Goal: Task Accomplishment & Management: Manage account settings

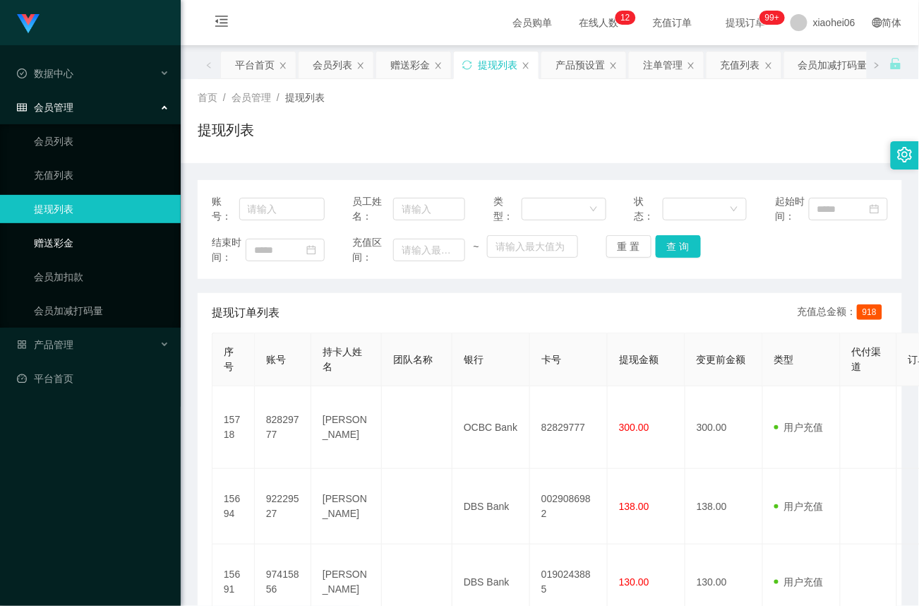
click at [61, 249] on link "赠送彩金" at bounding box center [102, 243] width 136 height 28
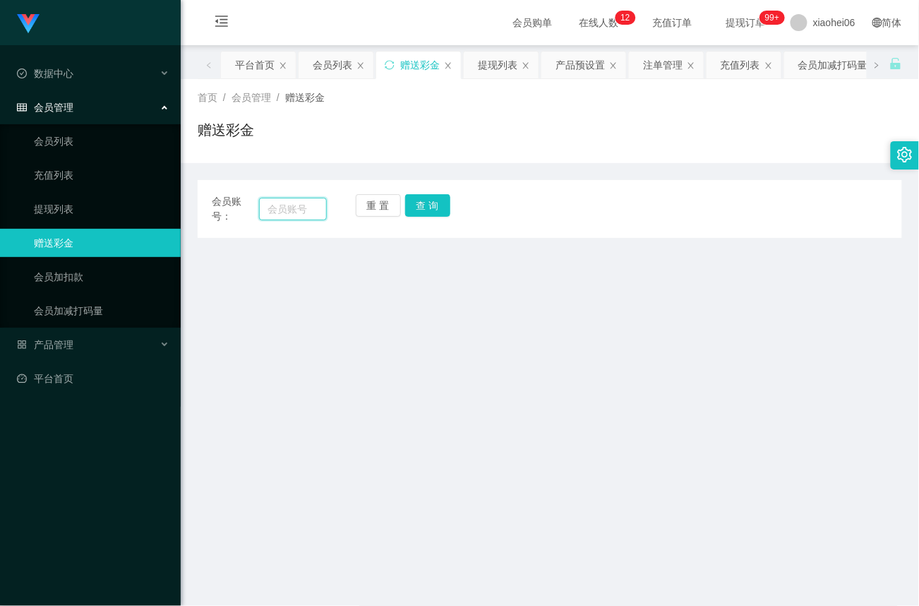
click at [299, 203] on input "text" at bounding box center [293, 209] width 68 height 23
click at [430, 205] on button "查 询" at bounding box center [427, 205] width 45 height 23
click at [288, 212] on input "text" at bounding box center [293, 209] width 68 height 23
click at [436, 205] on button "查 询" at bounding box center [427, 205] width 45 height 23
click at [718, 329] on main "关闭左侧 关闭右侧 关闭其它 刷新页面 平台首页 会员列表 赠送彩金 提现列表 产品预设置 注单管理 充值列表 会员加减打码量 会员加扣款 产品列表 即时注单…" at bounding box center [550, 418] width 739 height 746
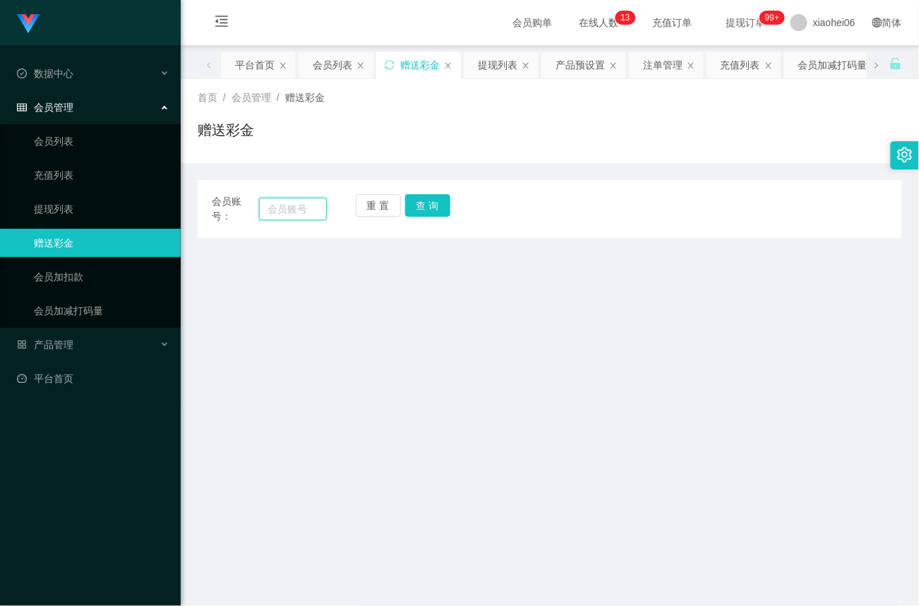
drag, startPoint x: 294, startPoint y: 201, endPoint x: 309, endPoint y: 205, distance: 15.2
click at [294, 201] on input "text" at bounding box center [293, 209] width 68 height 23
click at [299, 212] on input "text" at bounding box center [293, 209] width 68 height 23
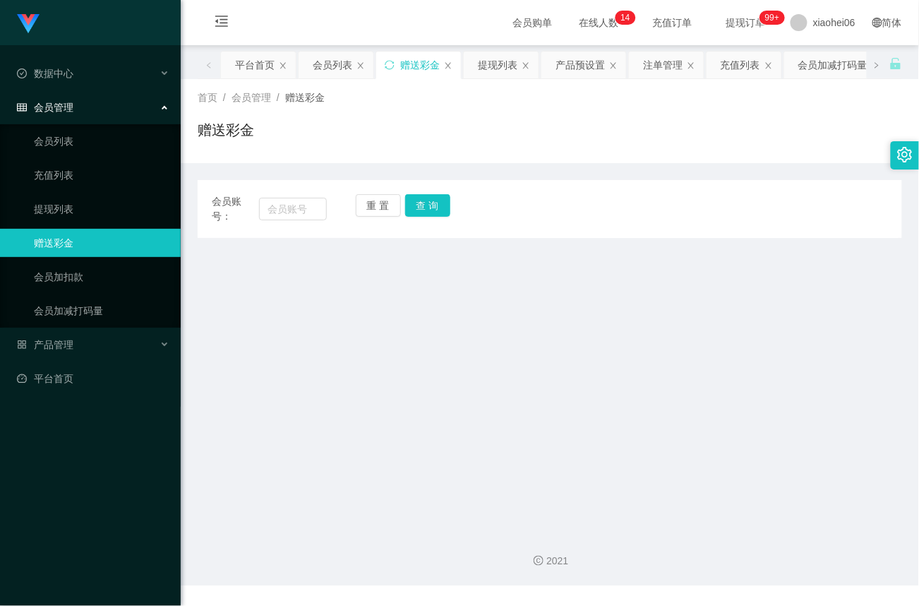
click at [91, 239] on link "赠送彩金" at bounding box center [102, 243] width 136 height 28
click at [292, 213] on input "text" at bounding box center [293, 209] width 68 height 23
click at [295, 201] on input "text" at bounding box center [293, 209] width 68 height 23
paste input "97415856"
type input "97415856"
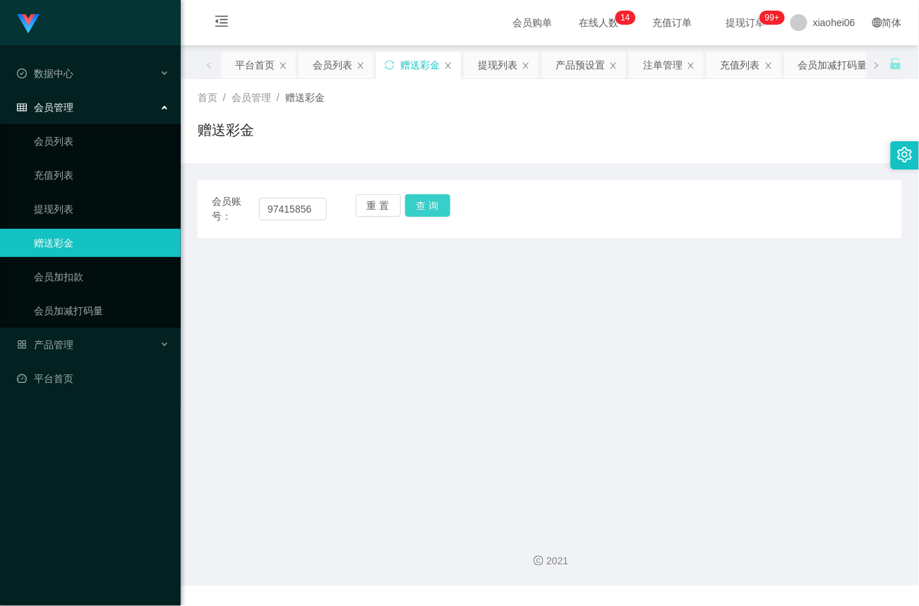
drag, startPoint x: 432, startPoint y: 208, endPoint x: 424, endPoint y: 260, distance: 52.9
click at [432, 208] on button "查 询" at bounding box center [427, 205] width 45 height 23
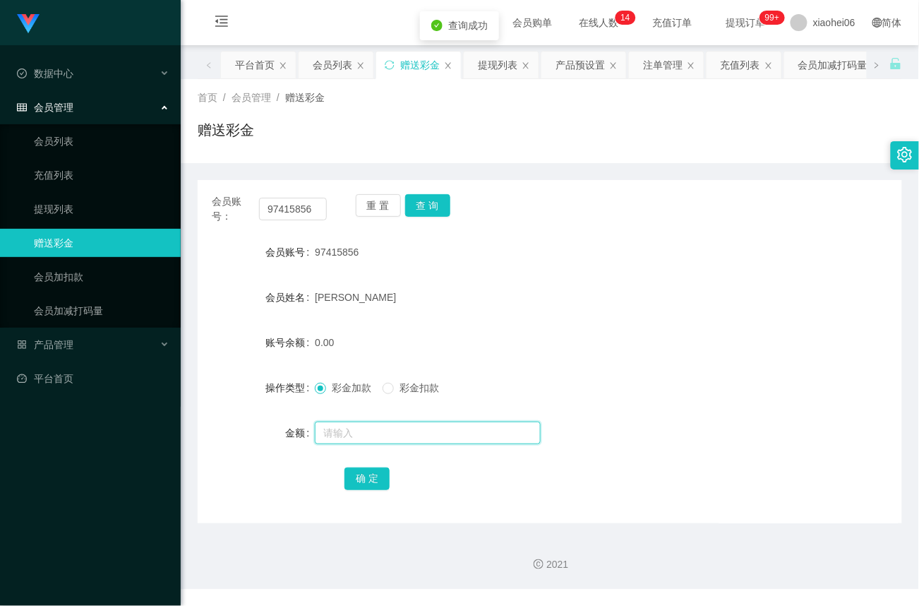
click at [370, 435] on input "text" at bounding box center [428, 433] width 226 height 23
type input "40"
drag, startPoint x: 381, startPoint y: 477, endPoint x: 441, endPoint y: 433, distance: 74.7
click at [381, 477] on button "确 定" at bounding box center [367, 478] width 45 height 23
drag, startPoint x: 64, startPoint y: 207, endPoint x: 160, endPoint y: 83, distance: 157.1
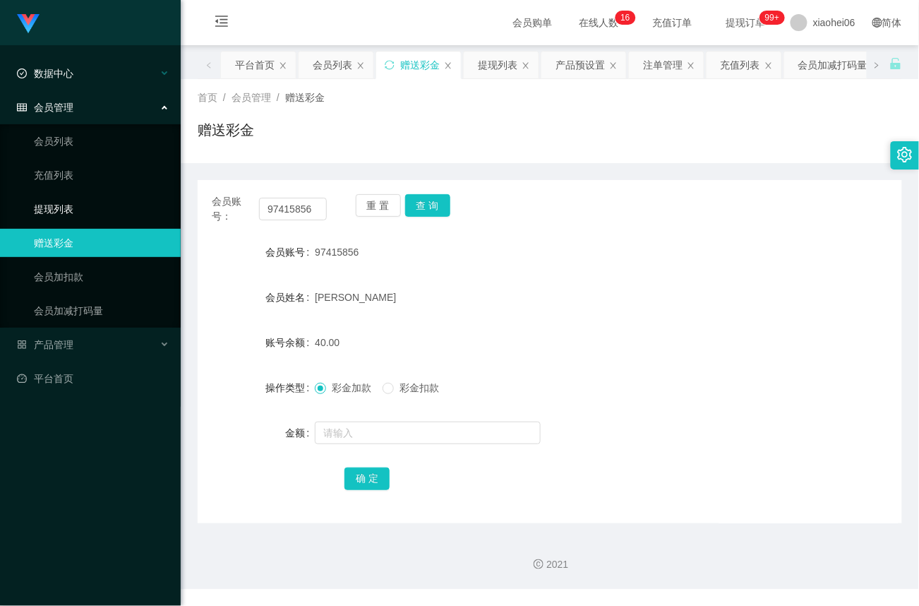
click at [64, 206] on link "提现列表" at bounding box center [102, 209] width 136 height 28
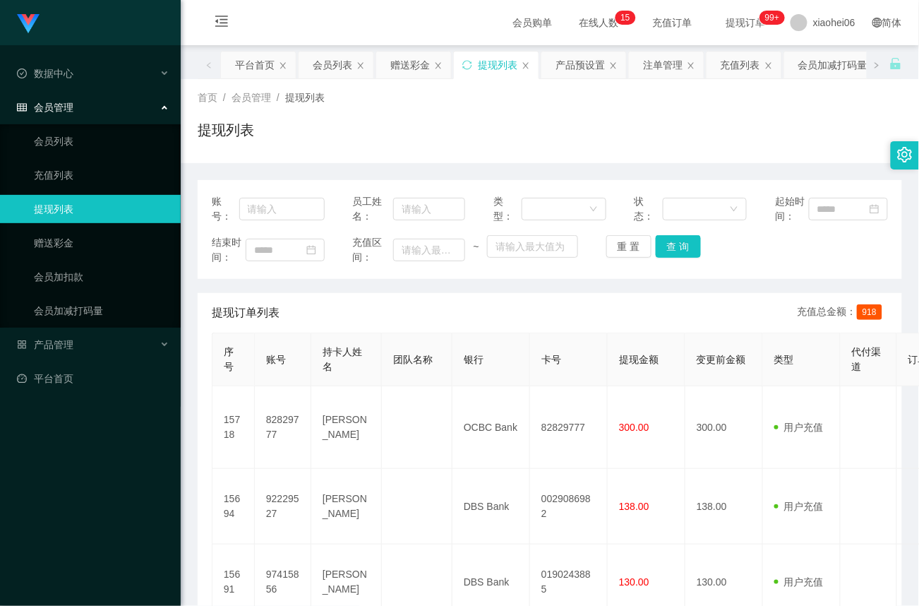
click at [97, 206] on link "提现列表" at bounding box center [102, 209] width 136 height 28
drag, startPoint x: 280, startPoint y: 210, endPoint x: 294, endPoint y: 210, distance: 13.4
click at [280, 210] on input "text" at bounding box center [281, 209] width 85 height 23
paste input "82829777"
type input "82829777"
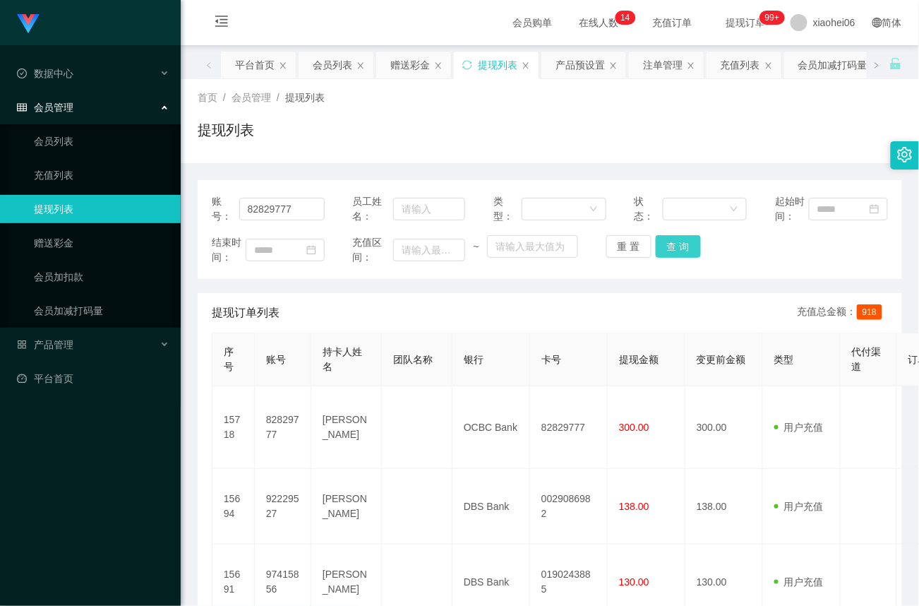
drag, startPoint x: 685, startPoint y: 249, endPoint x: 700, endPoint y: 232, distance: 23.0
click at [685, 249] on button "查 询" at bounding box center [678, 246] width 45 height 23
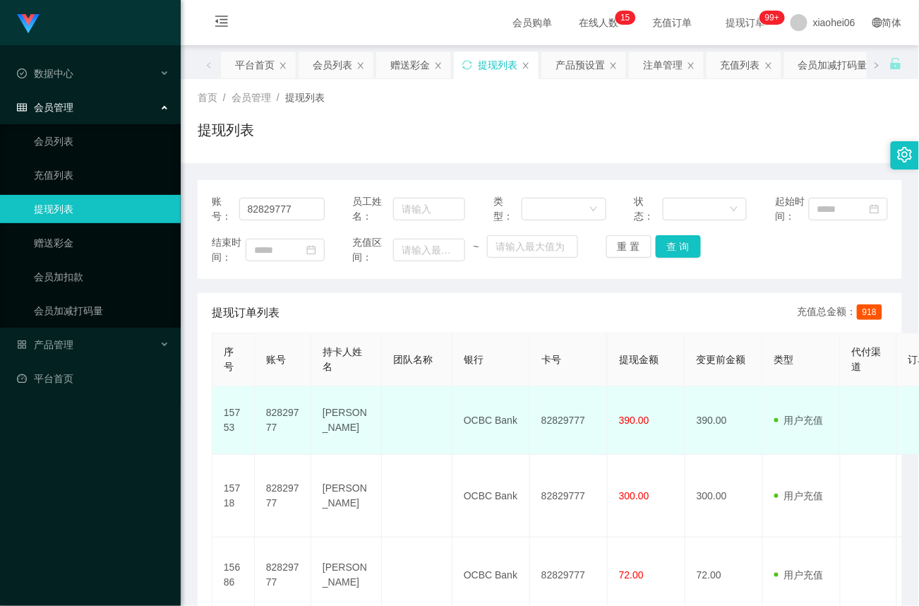
click at [556, 422] on td "82829777" at bounding box center [569, 420] width 78 height 68
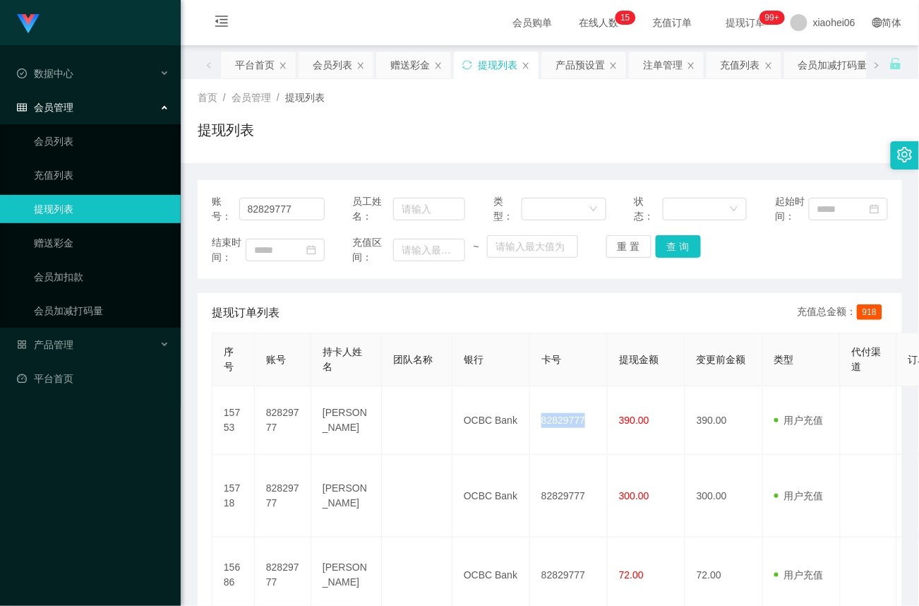
copy td "82829777"
click at [326, 123] on div "提现列表" at bounding box center [550, 135] width 705 height 32
click at [88, 234] on link "赠送彩金" at bounding box center [102, 243] width 136 height 28
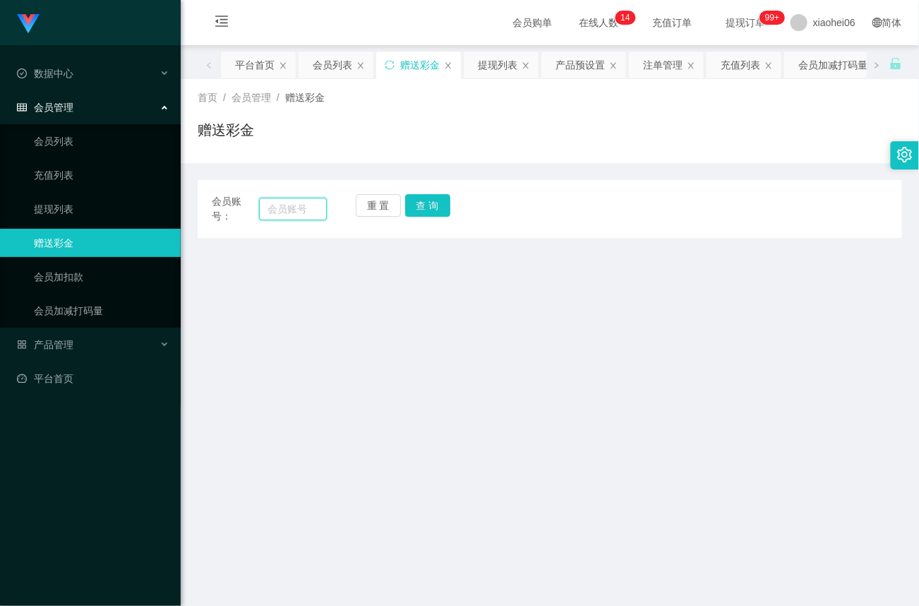
drag, startPoint x: 282, startPoint y: 207, endPoint x: 295, endPoint y: 213, distance: 13.9
click at [282, 208] on input "text" at bounding box center [293, 209] width 68 height 23
paste input "82829777"
type input "82829777"
click at [436, 203] on button "查 询" at bounding box center [427, 205] width 45 height 23
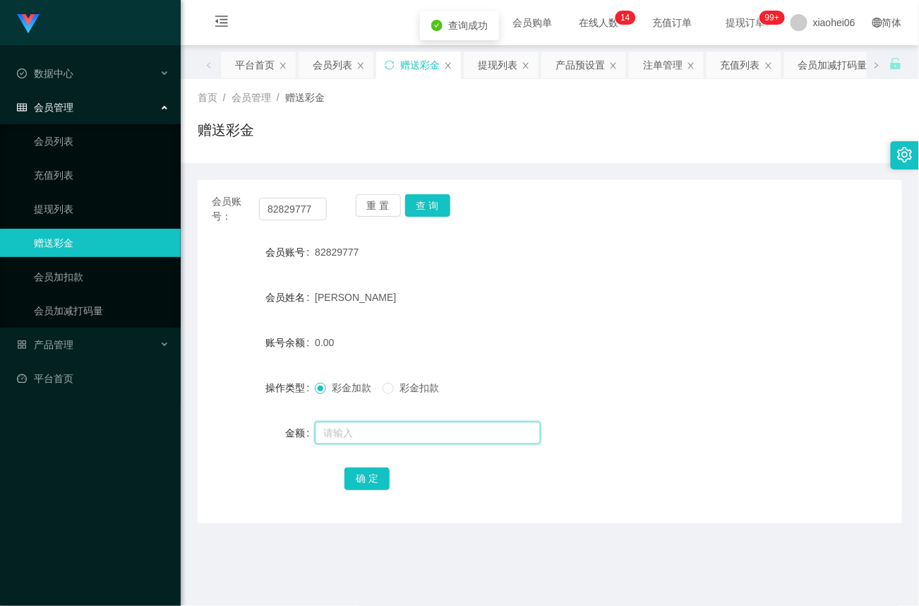
click at [364, 433] on input "text" at bounding box center [428, 433] width 226 height 23
type input "56"
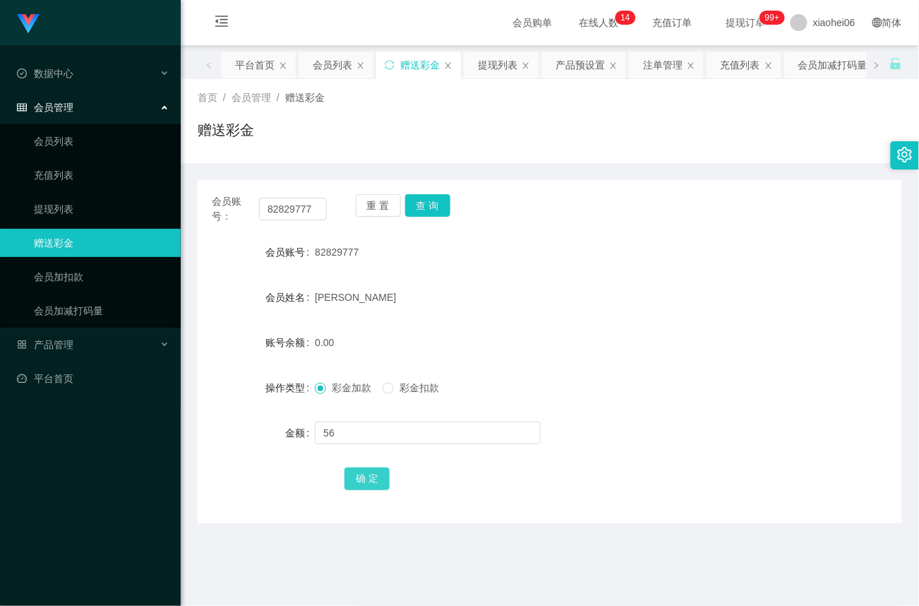
drag, startPoint x: 373, startPoint y: 478, endPoint x: 419, endPoint y: 472, distance: 47.0
click at [373, 478] on button "确 定" at bounding box center [367, 478] width 45 height 23
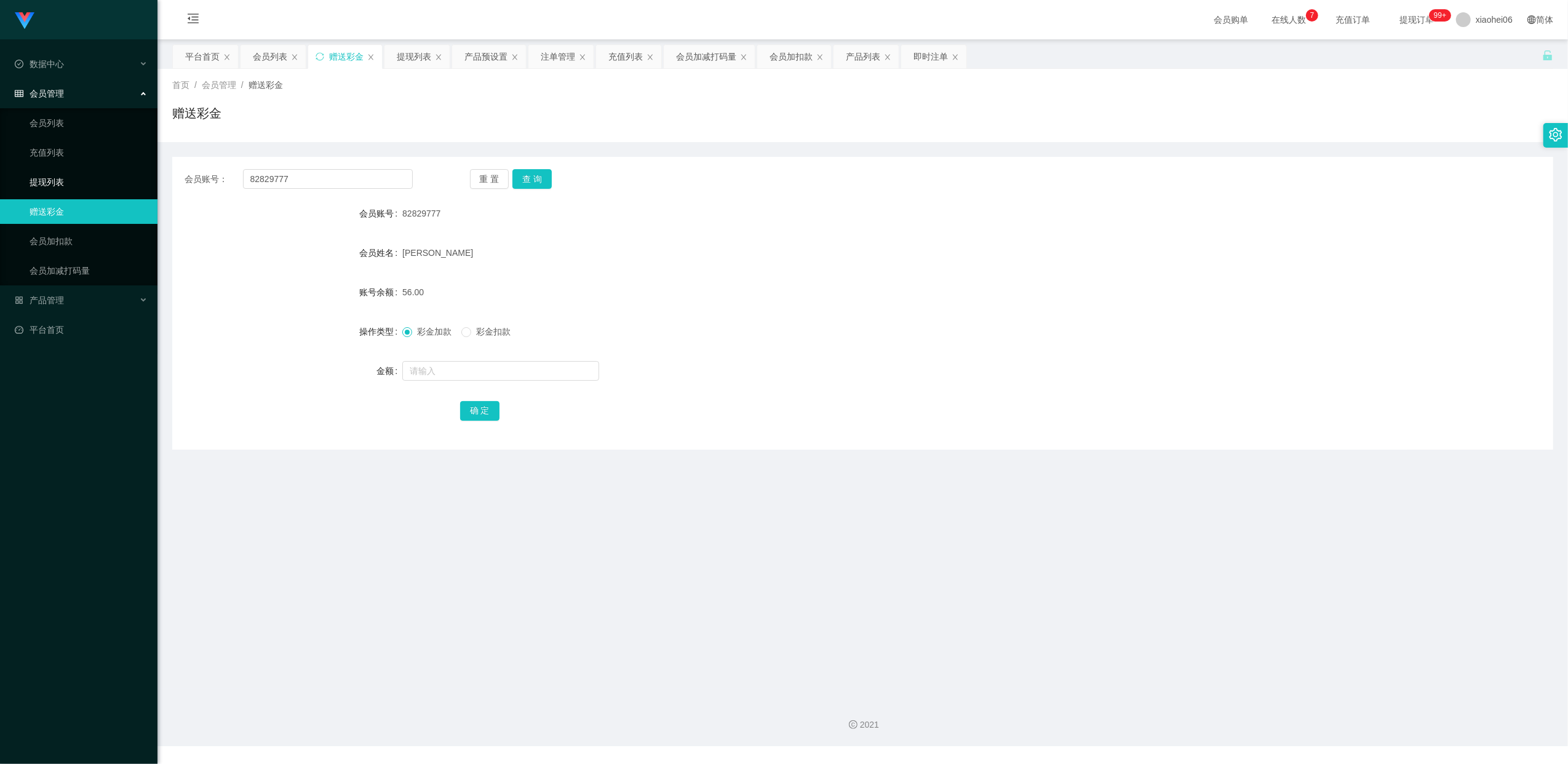
drag, startPoint x: 55, startPoint y: 175, endPoint x: 77, endPoint y: 177, distance: 22.1
click at [55, 175] on link "提现列表" at bounding box center [89, 182] width 118 height 24
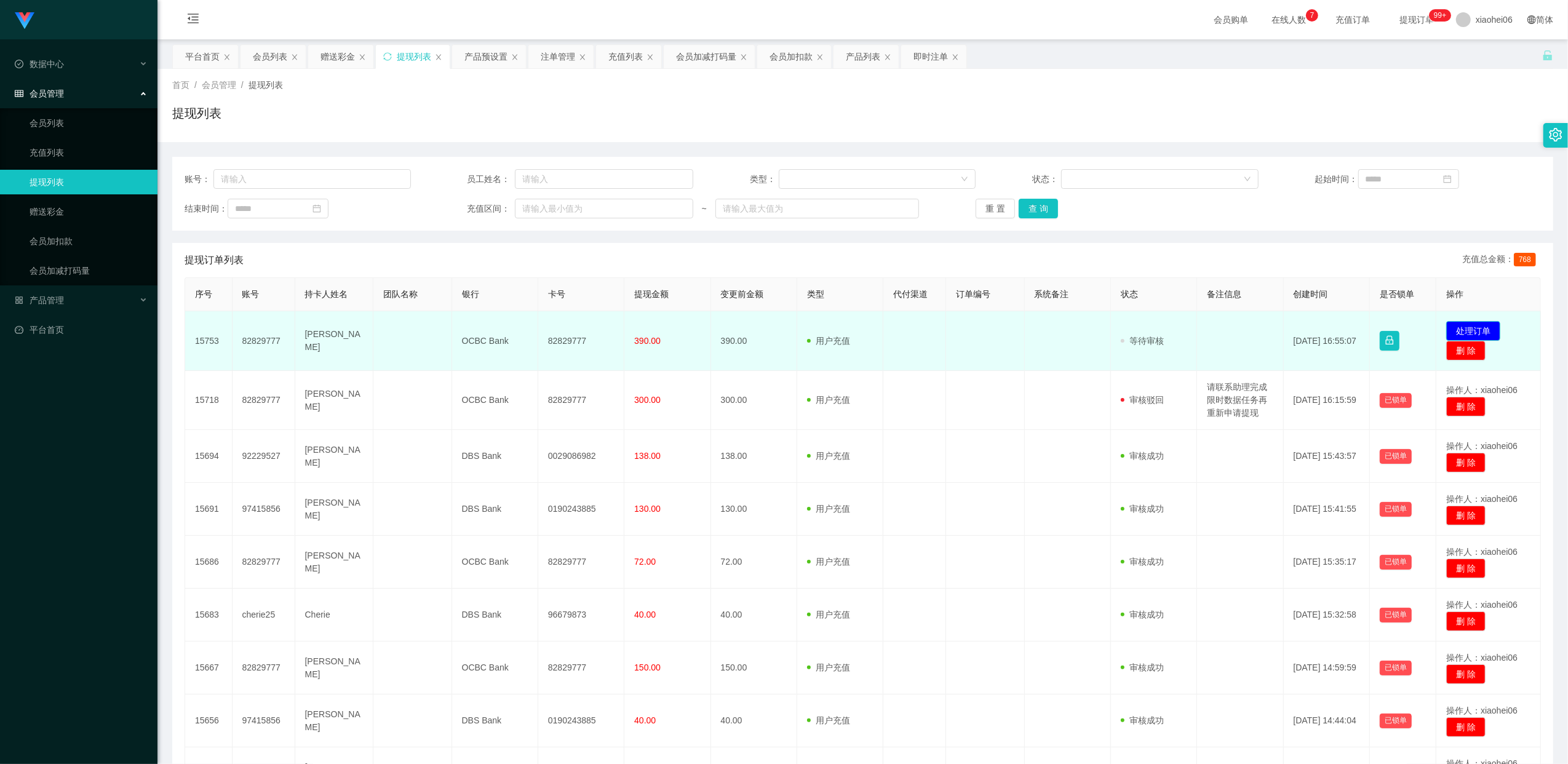
click at [1481, 331] on button "处理订单" at bounding box center [1473, 331] width 54 height 20
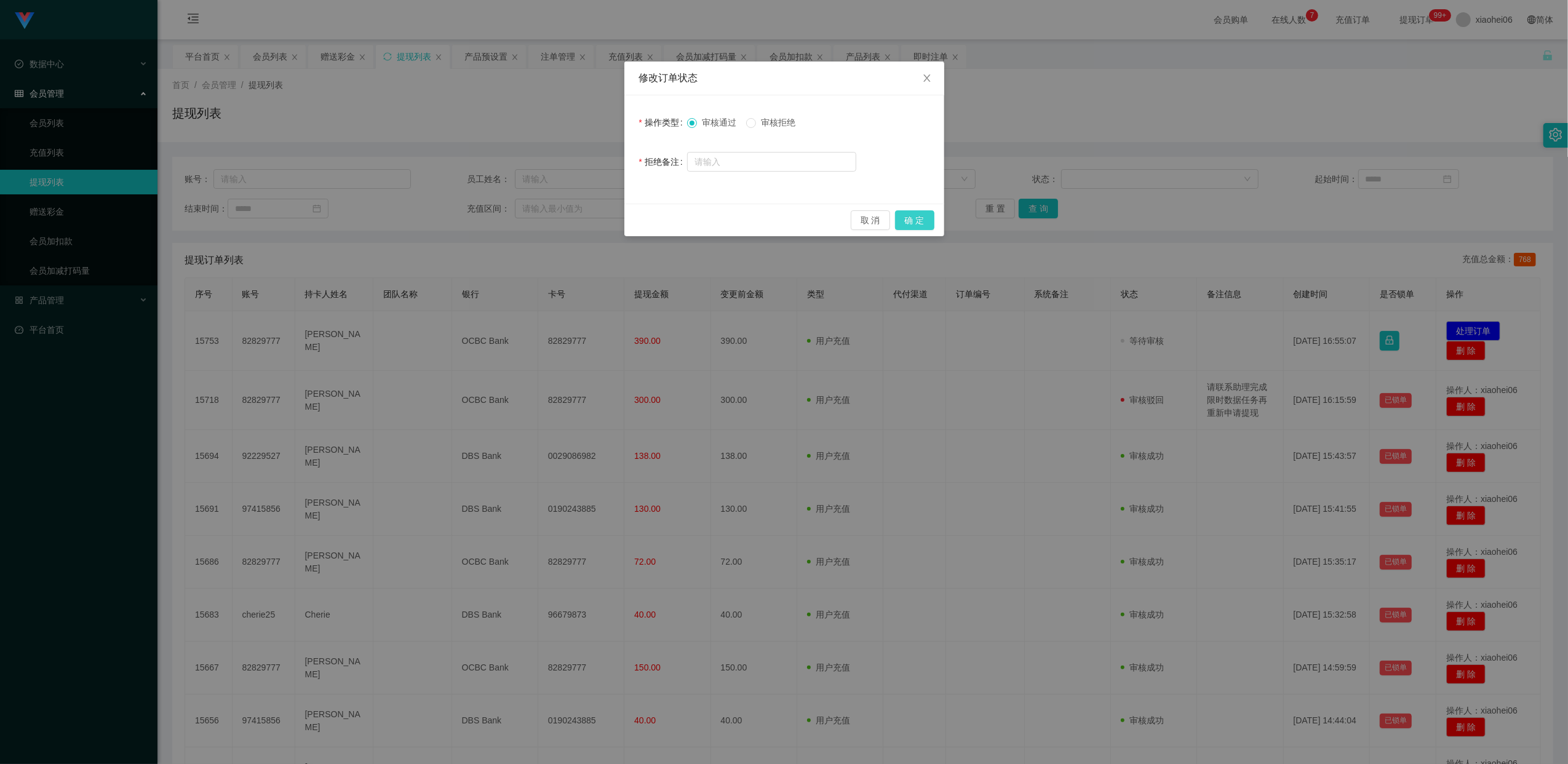
drag, startPoint x: 920, startPoint y: 220, endPoint x: 970, endPoint y: 247, distance: 56.8
click at [920, 220] on button "确 定" at bounding box center [914, 220] width 39 height 20
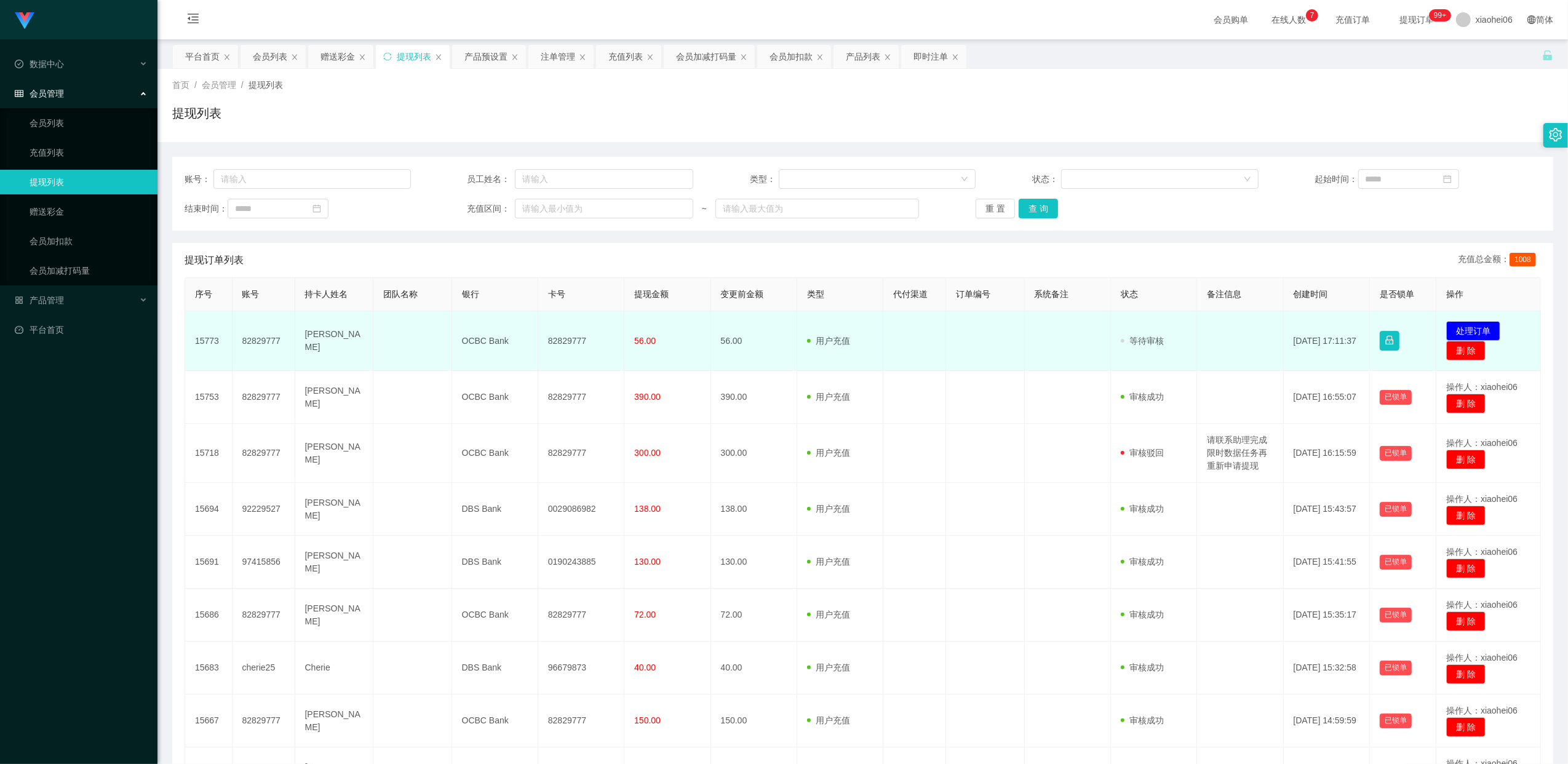
click at [262, 338] on td "82829777" at bounding box center [264, 341] width 63 height 59
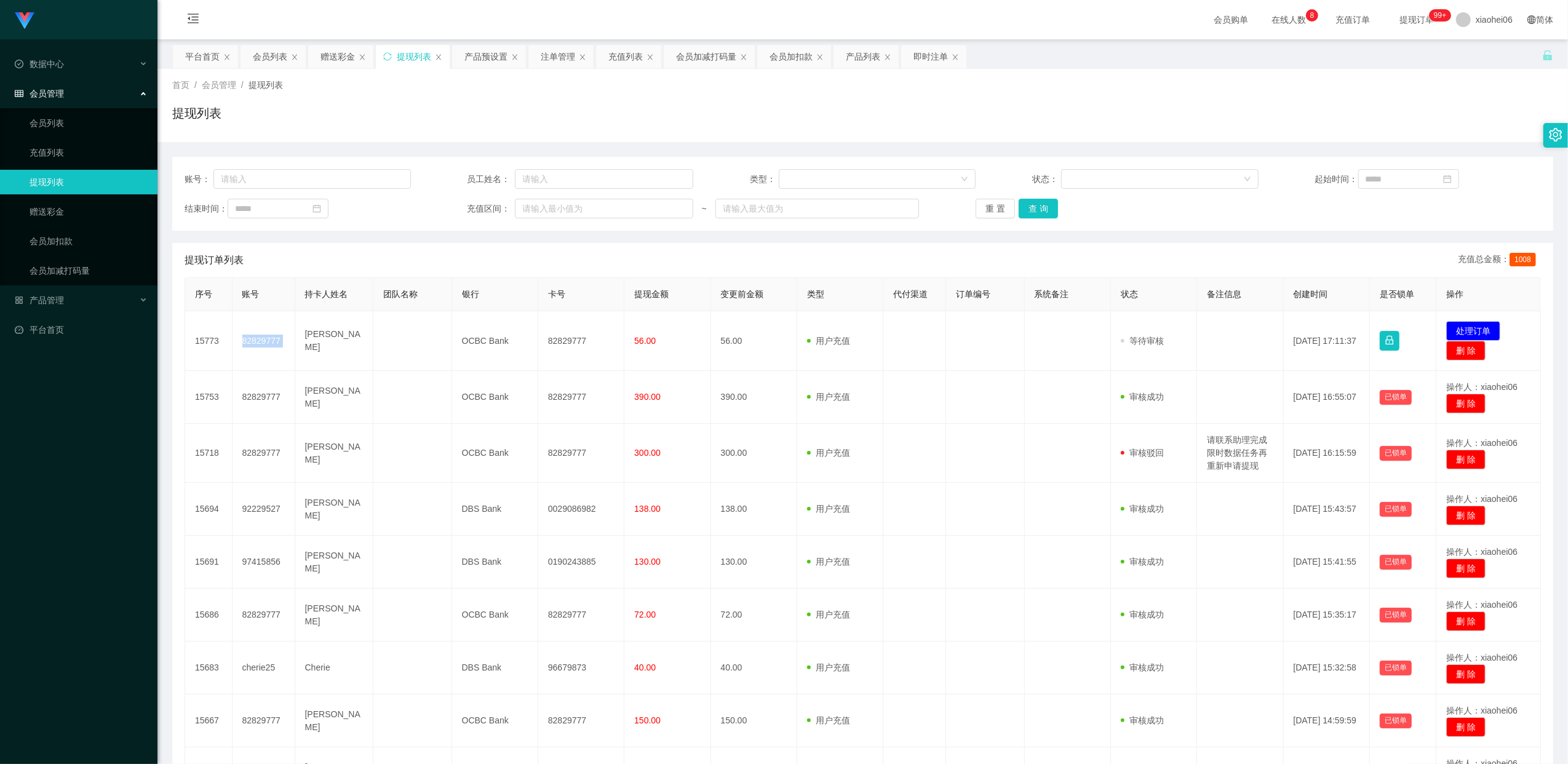
copy td "82829777"
drag, startPoint x: 52, startPoint y: 119, endPoint x: 67, endPoint y: 121, distance: 15.1
click at [52, 119] on link "会员列表" at bounding box center [89, 123] width 118 height 24
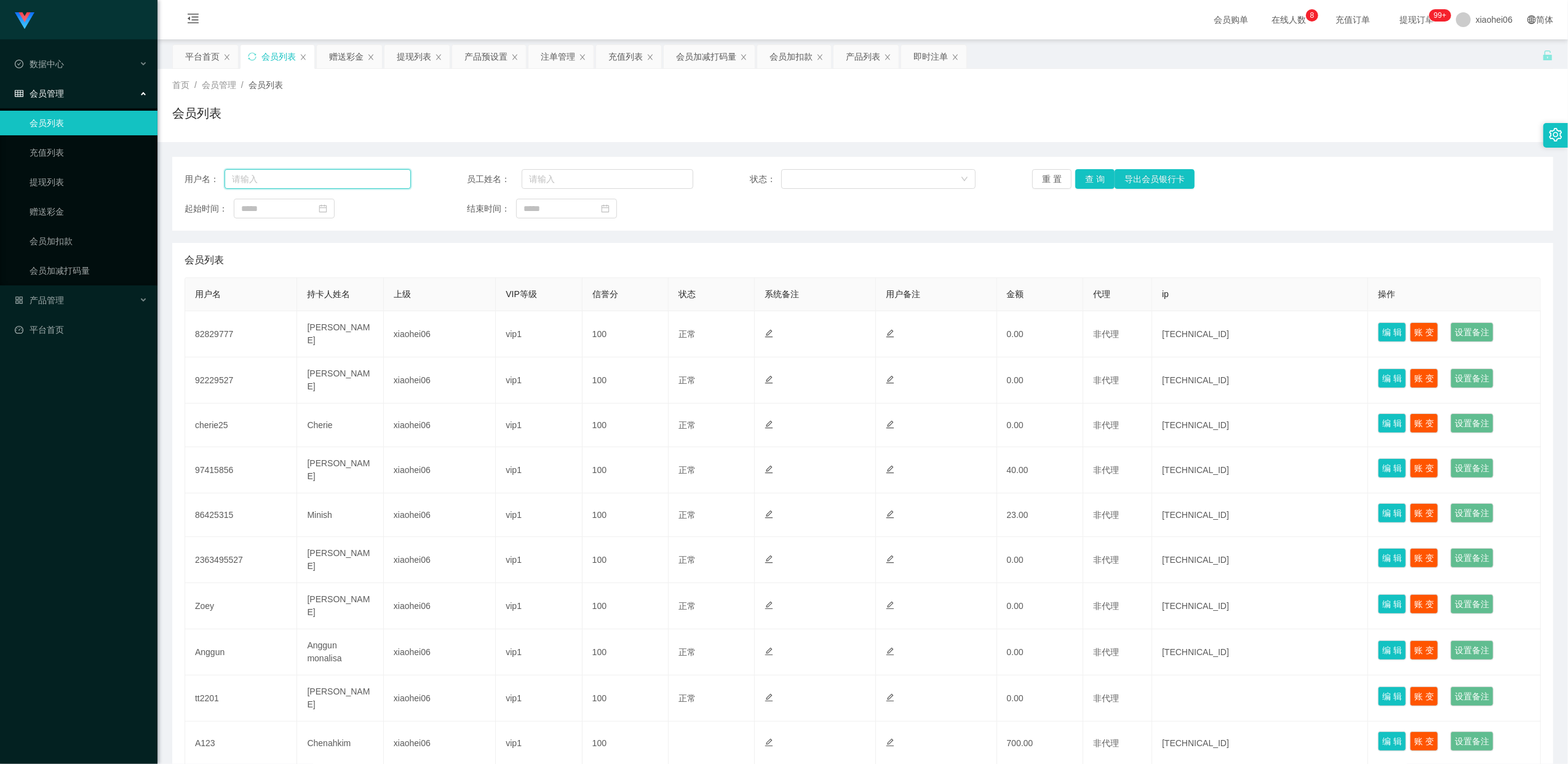
click at [308, 183] on input "text" at bounding box center [318, 179] width 186 height 20
paste input "82829777"
type input "82829777"
click at [1095, 177] on button "查 询" at bounding box center [1094, 179] width 39 height 20
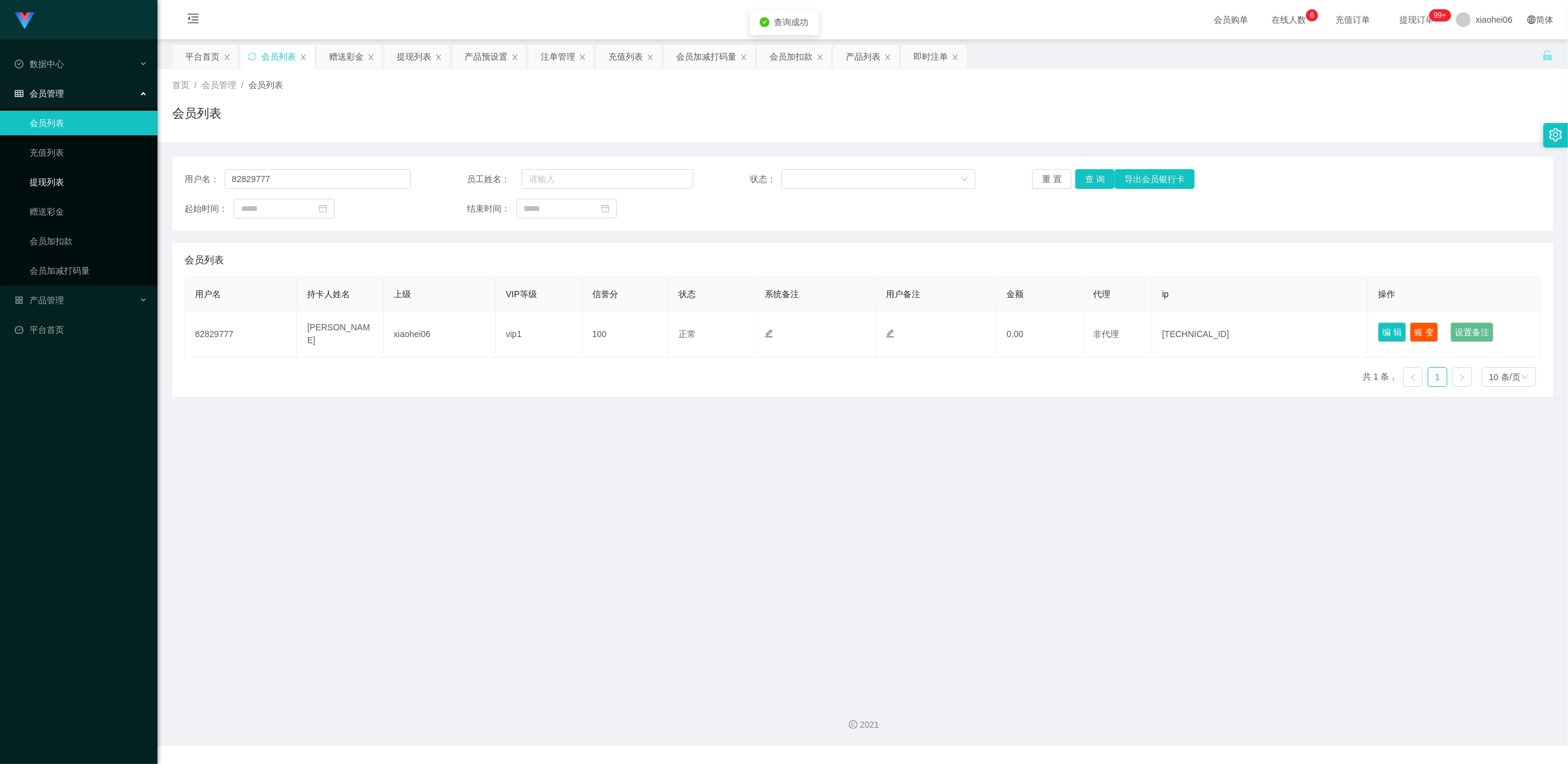
drag, startPoint x: 44, startPoint y: 178, endPoint x: 68, endPoint y: 181, distance: 24.2
click at [44, 179] on link "提现列表" at bounding box center [89, 182] width 118 height 24
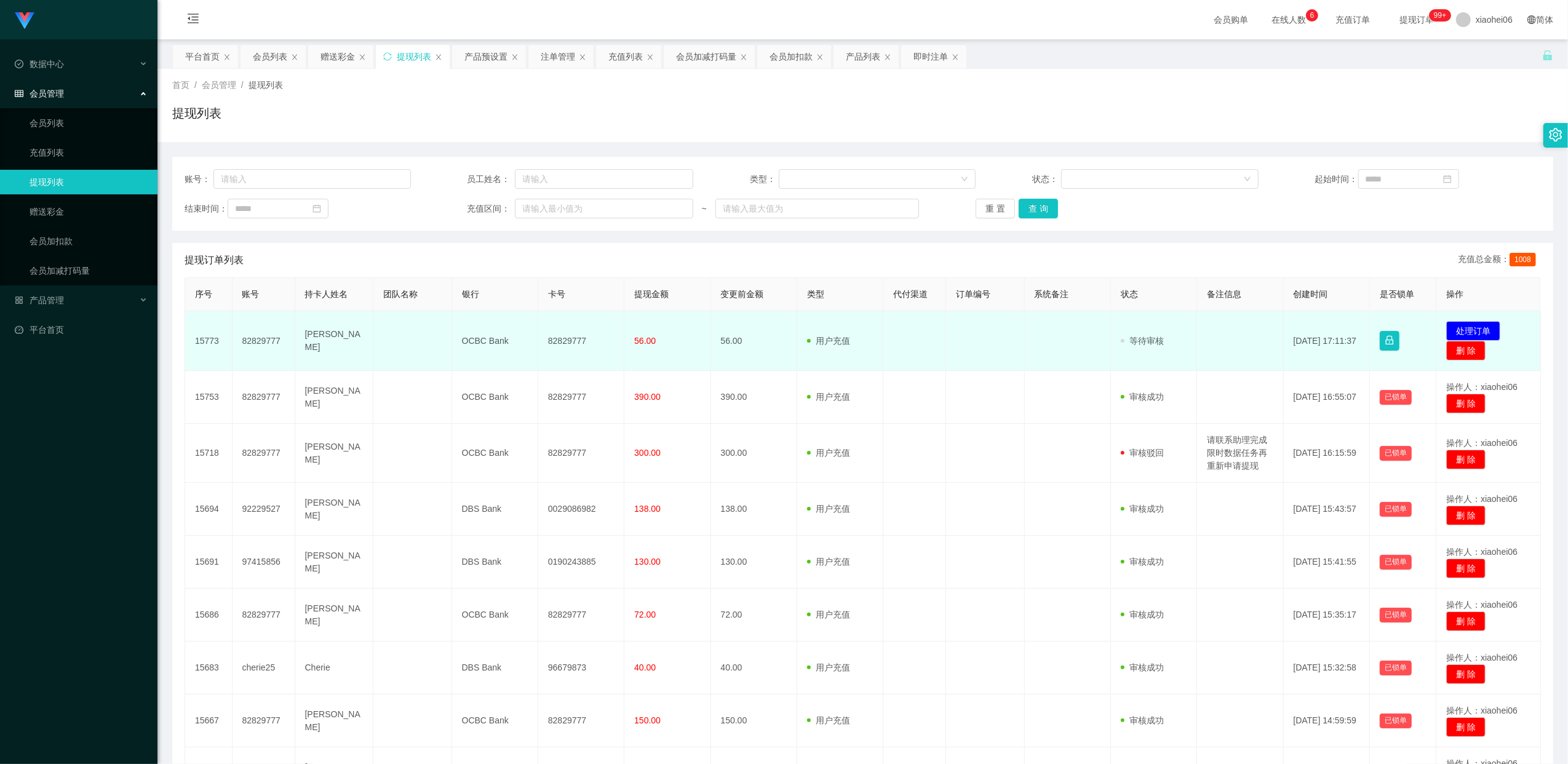
click at [568, 343] on td "82829777" at bounding box center [581, 341] width 86 height 59
click at [578, 343] on td "82829777" at bounding box center [581, 341] width 86 height 59
copy td "82829777"
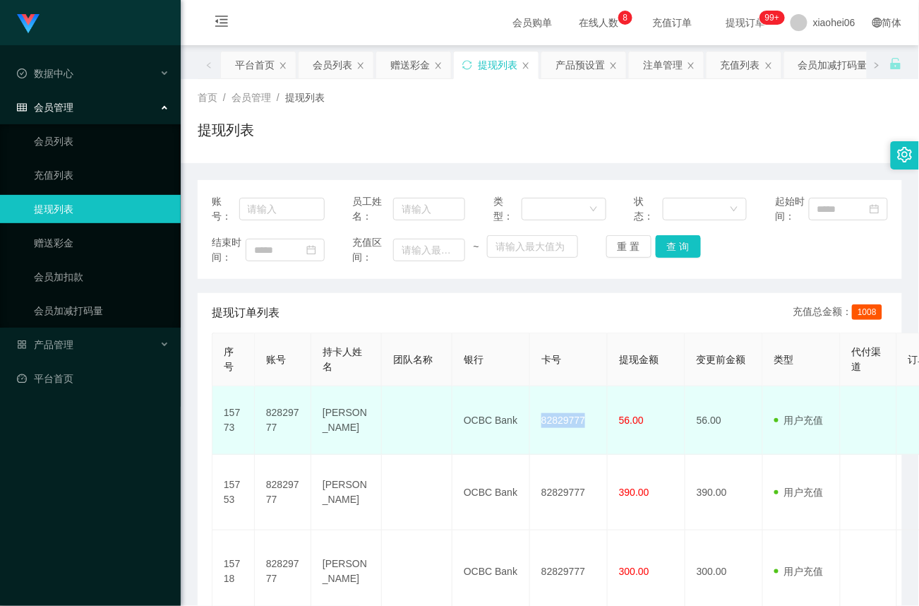
click at [593, 446] on td "82829777" at bounding box center [569, 420] width 78 height 68
click at [568, 424] on td "82829777" at bounding box center [569, 420] width 78 height 68
copy td "82829777"
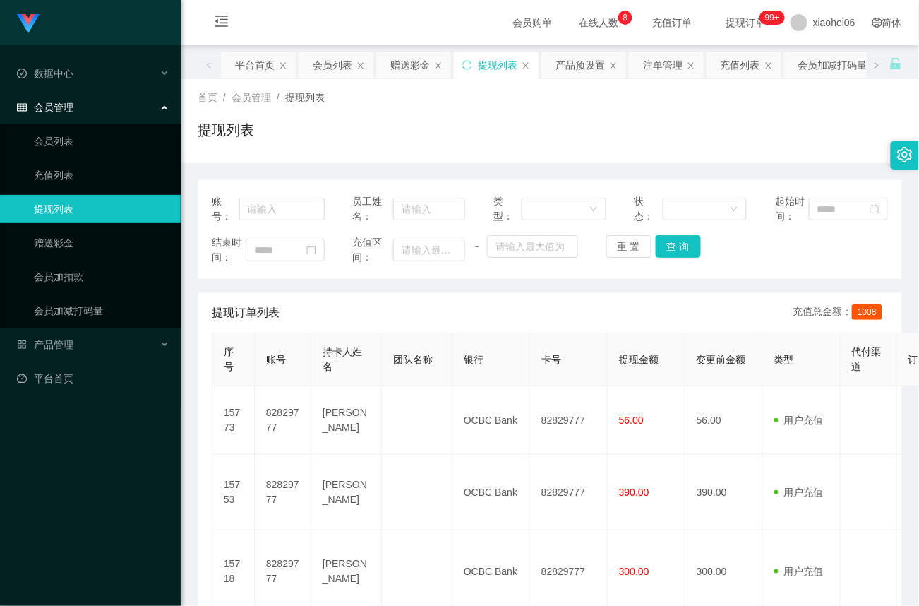
click at [737, 116] on div "首页 / 会员管理 / 提现列表 / 提现列表" at bounding box center [550, 120] width 705 height 61
click at [819, 97] on div "首页 / 会员管理 / 提现列表 /" at bounding box center [550, 97] width 705 height 15
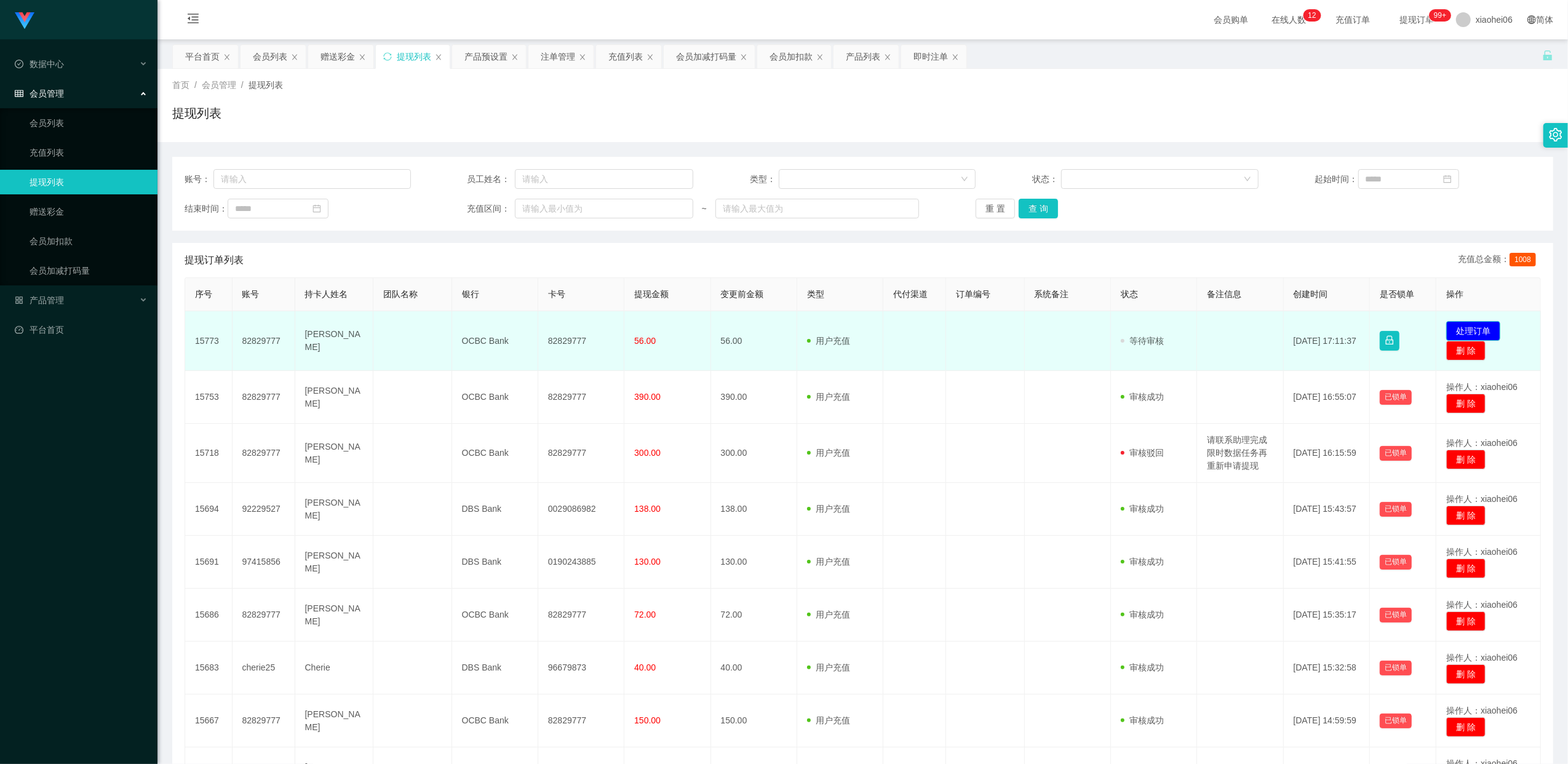
drag, startPoint x: 0, startPoint y: 0, endPoint x: 1450, endPoint y: 328, distance: 1486.6
click at [1450, 328] on button "处理订单" at bounding box center [1473, 331] width 54 height 20
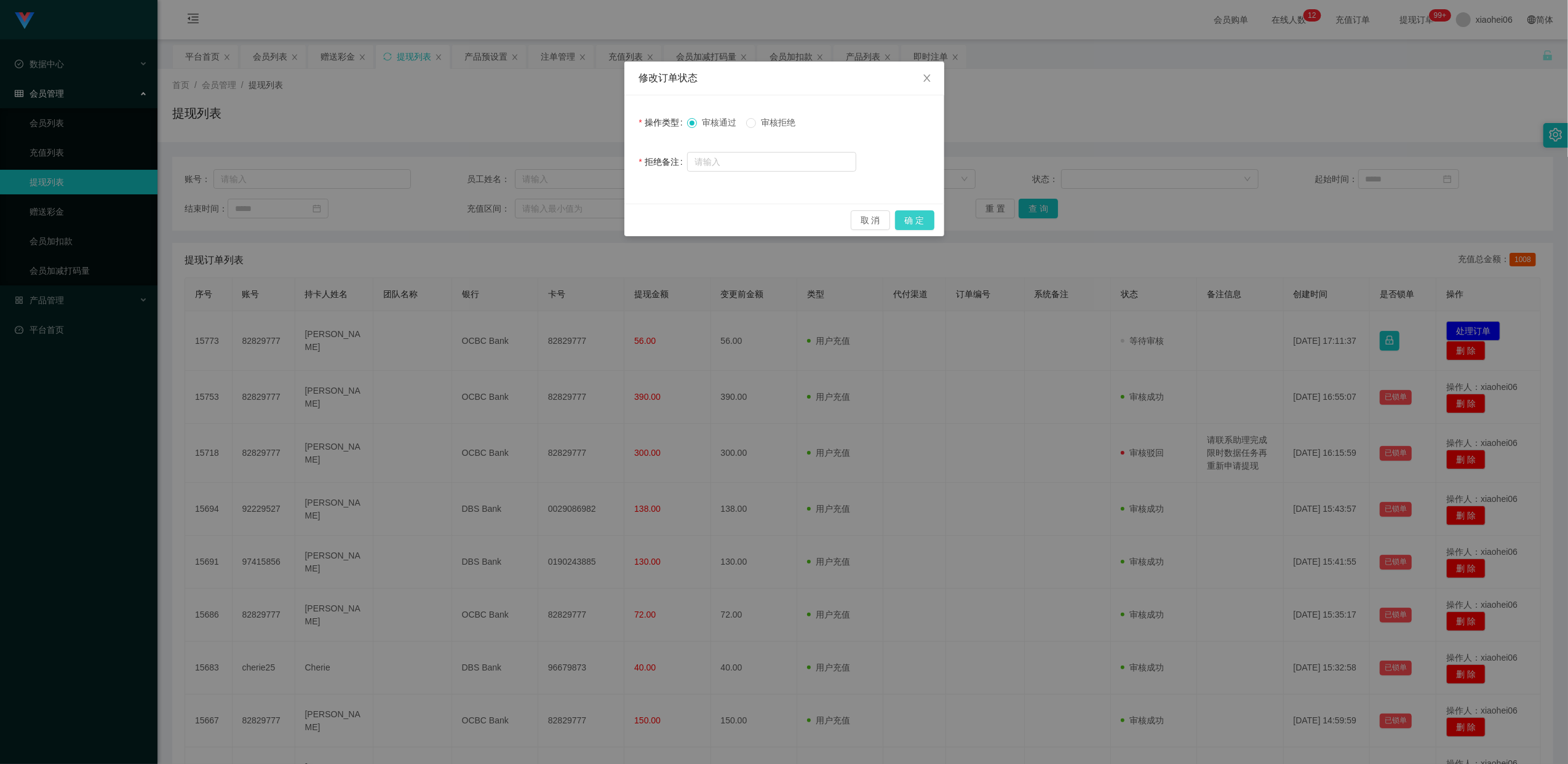
click at [916, 221] on button "确 定" at bounding box center [914, 220] width 39 height 20
